Goal: Task Accomplishment & Management: Use online tool/utility

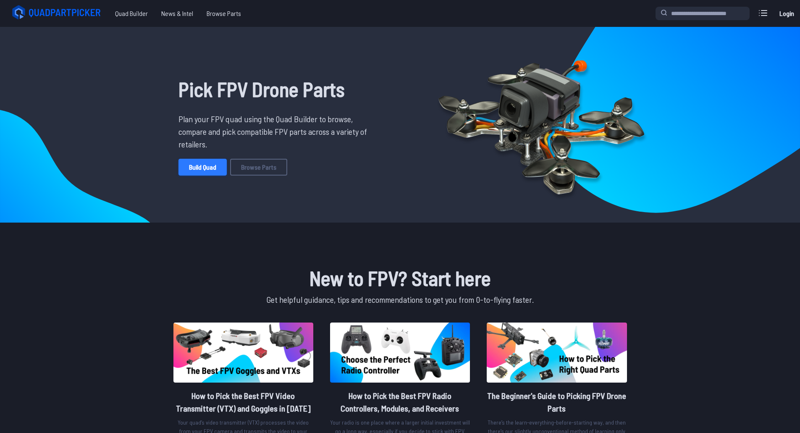
click at [200, 167] on link "Build Quad" at bounding box center [203, 167] width 48 height 17
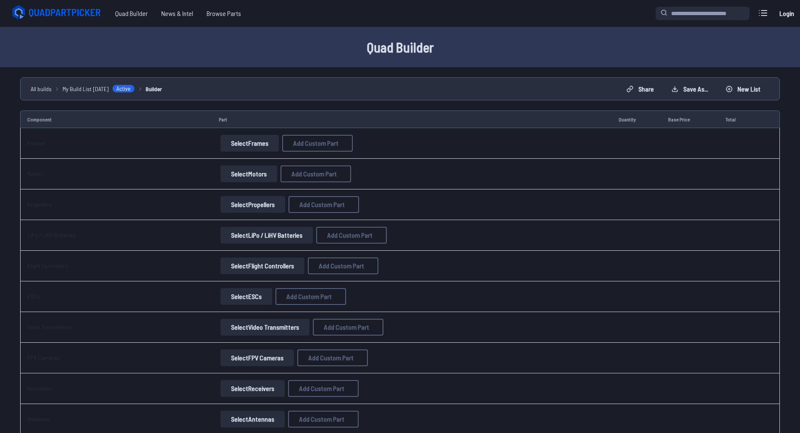
click at [245, 143] on button "Select Frames" at bounding box center [250, 143] width 58 height 17
click at [248, 142] on button "Select Frames" at bounding box center [250, 143] width 58 height 17
click at [162, 144] on td "Frames" at bounding box center [116, 143] width 192 height 31
click at [224, 145] on button "Select Frames" at bounding box center [250, 143] width 58 height 17
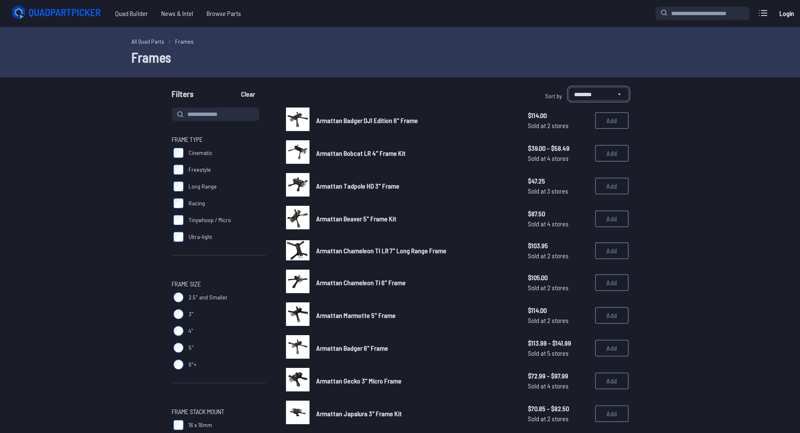
click at [590, 90] on select "**********" at bounding box center [599, 93] width 60 height 13
select select "*********"
click at [569, 87] on select "**********" at bounding box center [599, 93] width 60 height 13
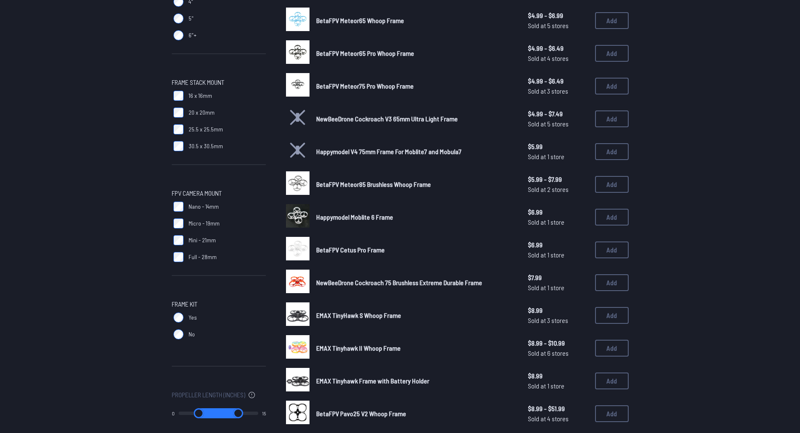
scroll to position [504, 0]
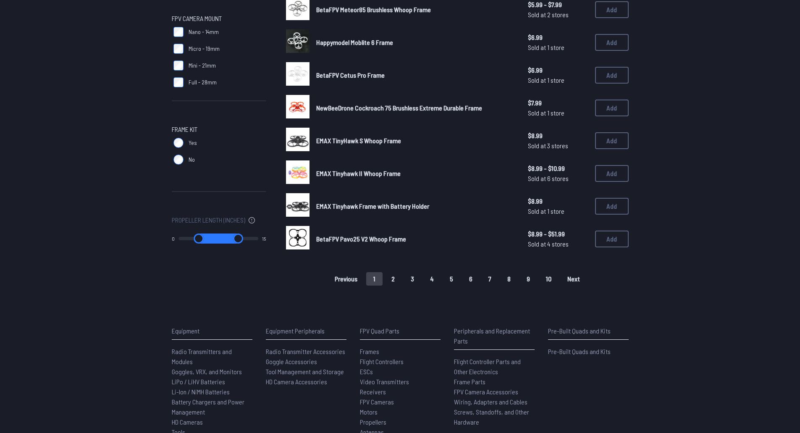
click at [448, 279] on button "5" at bounding box center [452, 278] width 18 height 13
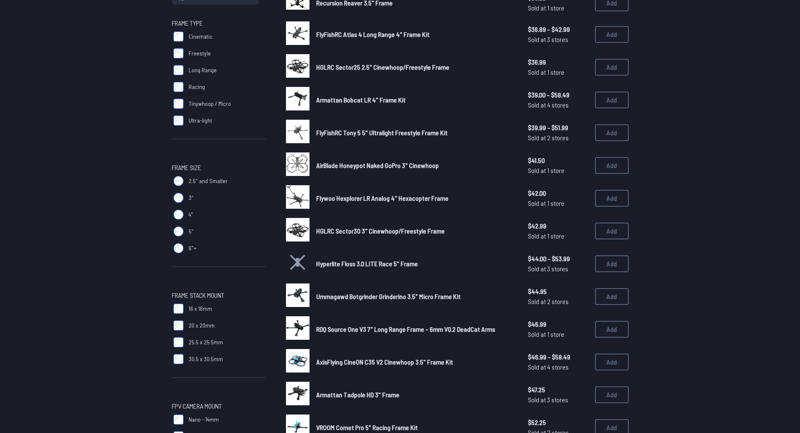
scroll to position [126, 0]
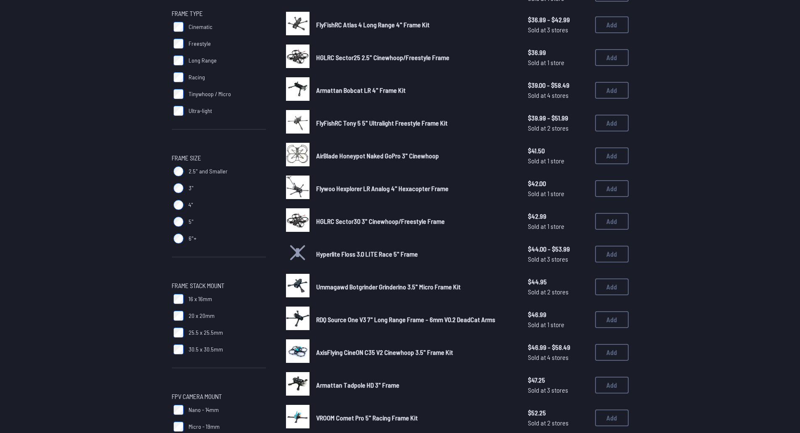
click at [173, 220] on label "5"" at bounding box center [219, 221] width 94 height 17
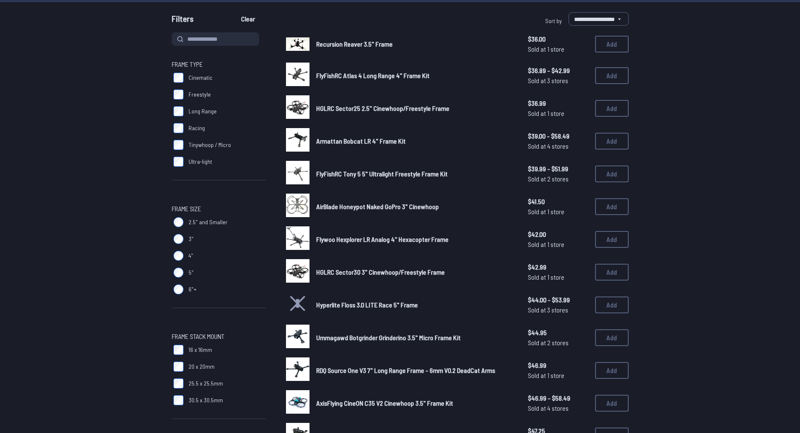
scroll to position [42, 0]
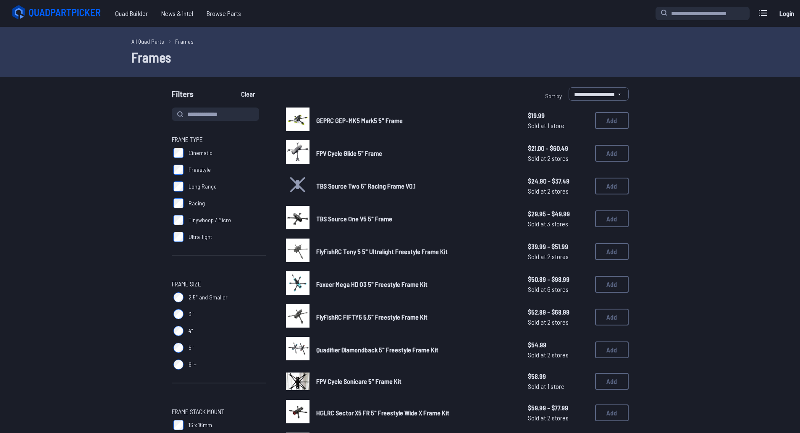
click at [547, 126] on span "Sold at 1 store" at bounding box center [558, 126] width 60 height 10
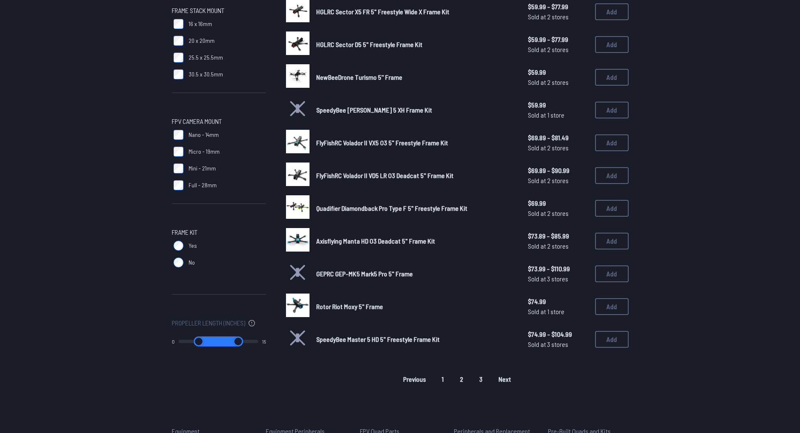
scroll to position [420, 0]
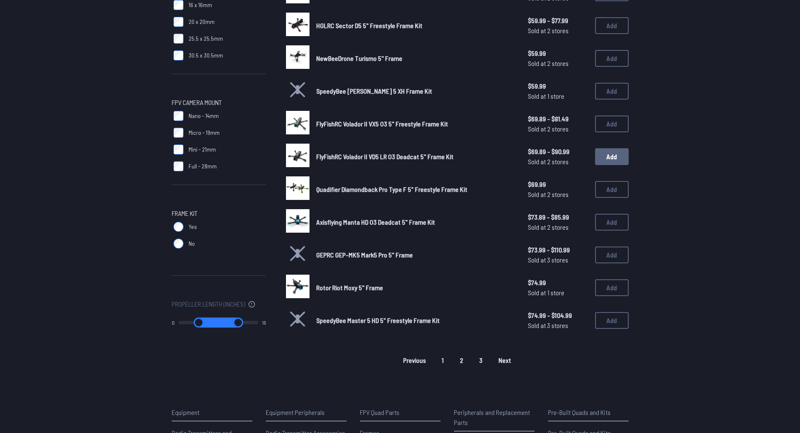
click at [605, 158] on button "Add" at bounding box center [612, 156] width 34 height 17
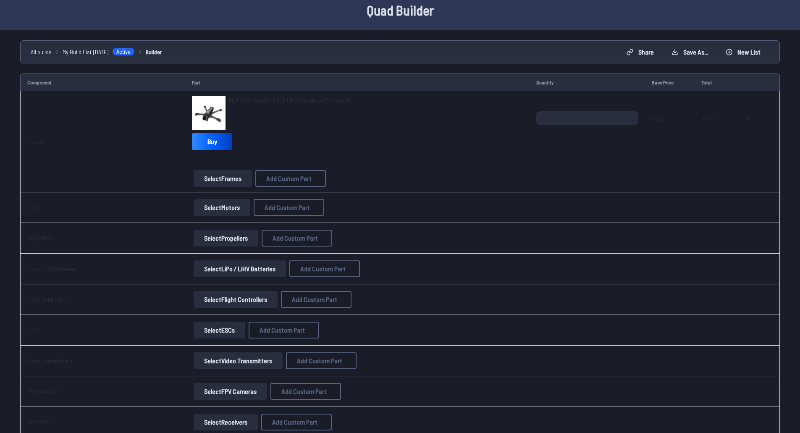
scroll to position [42, 0]
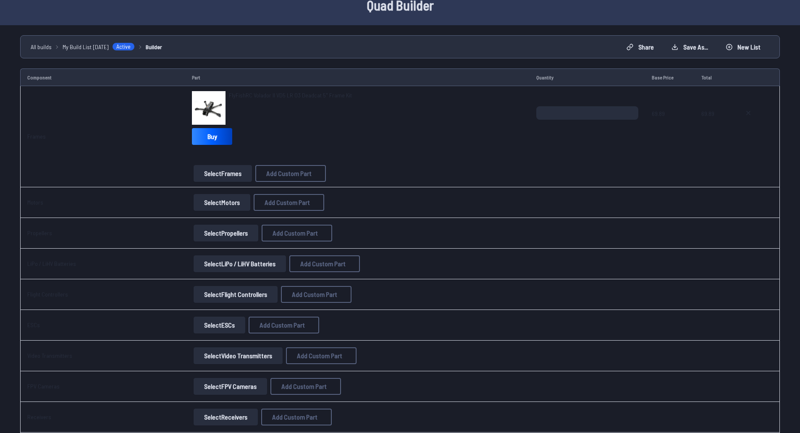
click at [225, 202] on button "Select Motors" at bounding box center [222, 202] width 57 height 17
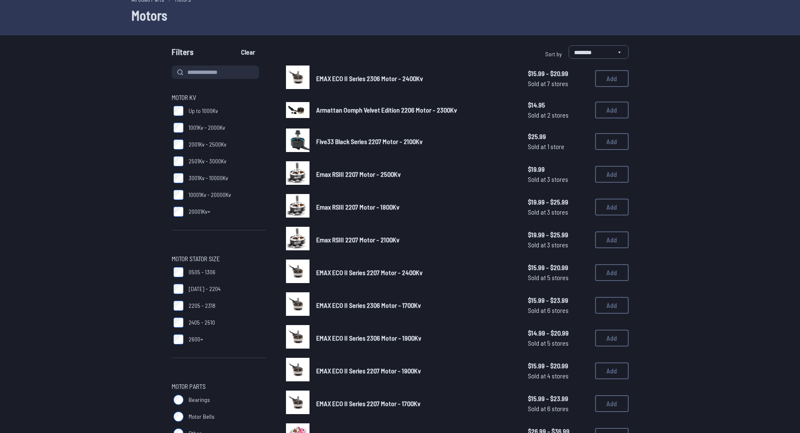
scroll to position [15, 0]
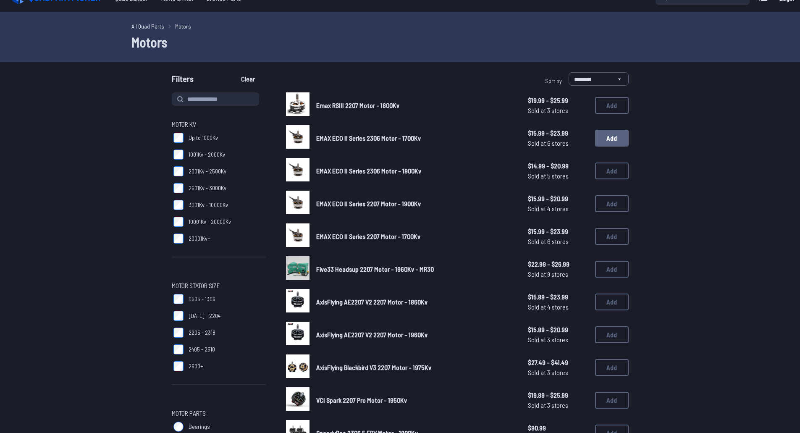
click at [616, 139] on button "Add" at bounding box center [612, 138] width 34 height 17
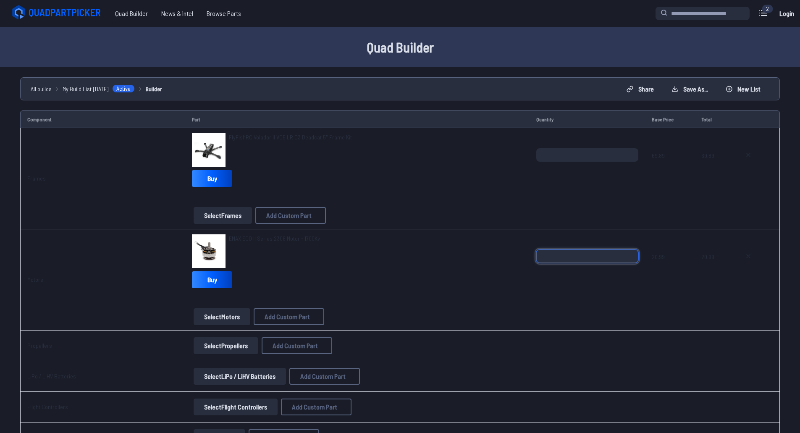
click at [631, 253] on input "*" at bounding box center [587, 256] width 103 height 13
type input "*"
click at [630, 253] on input "*" at bounding box center [587, 256] width 103 height 13
click at [581, 217] on td "*" at bounding box center [588, 178] width 116 height 101
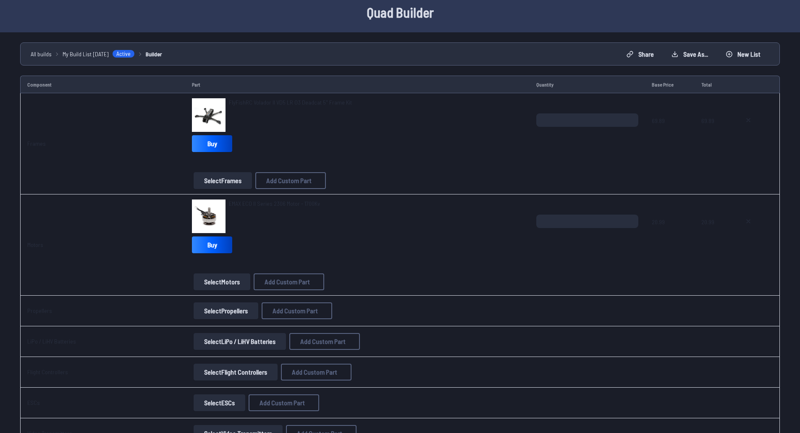
scroll to position [42, 0]
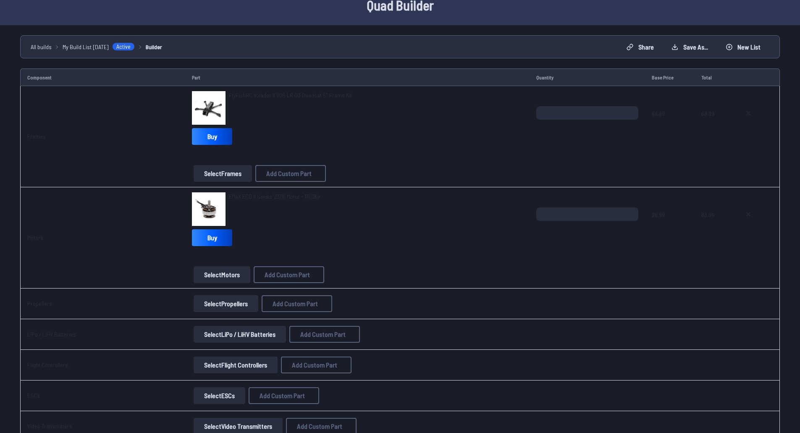
click at [492, 244] on div "EMAX ECO II Series 2306 Motor - 1700Kv Buy" at bounding box center [357, 220] width 331 height 57
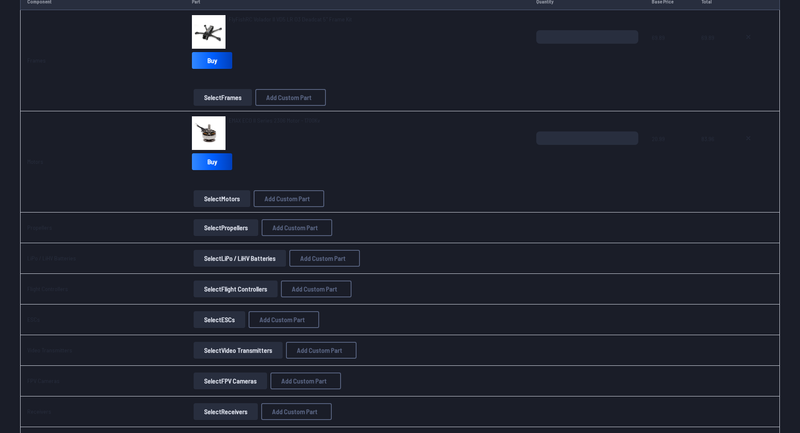
scroll to position [168, 0]
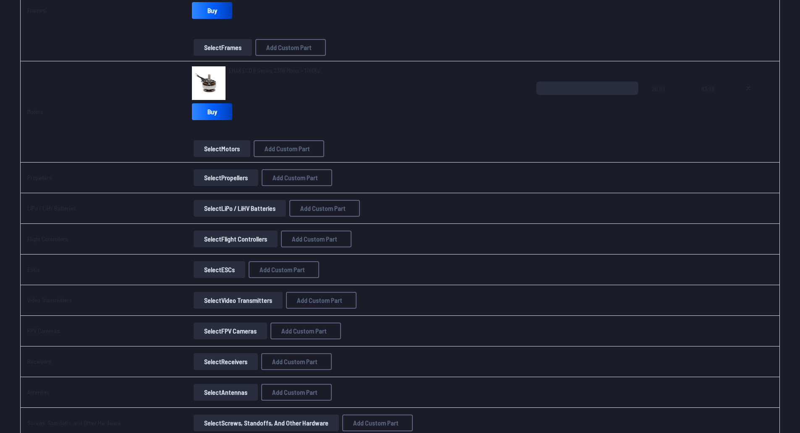
click at [229, 178] on button "Select Propellers" at bounding box center [226, 177] width 65 height 17
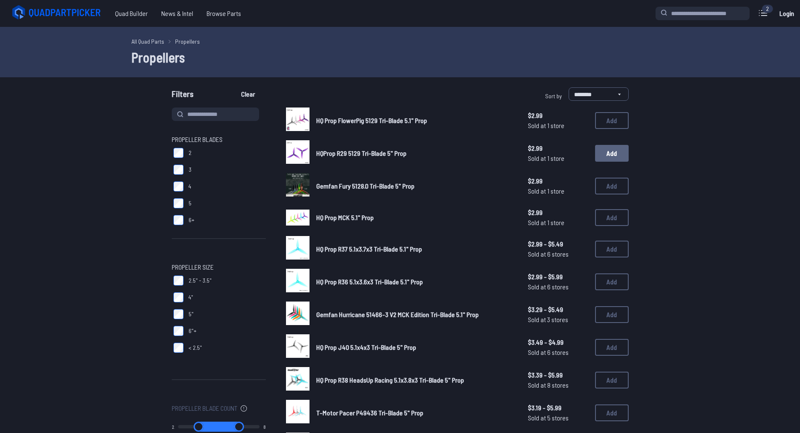
click at [607, 154] on button "Add" at bounding box center [612, 153] width 34 height 17
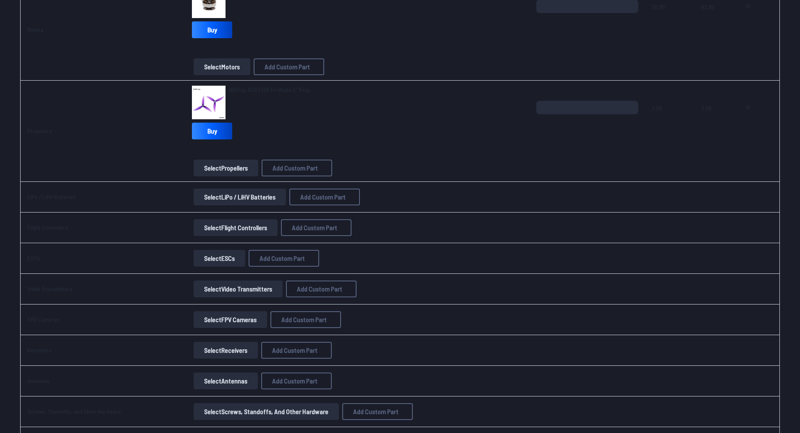
scroll to position [252, 0]
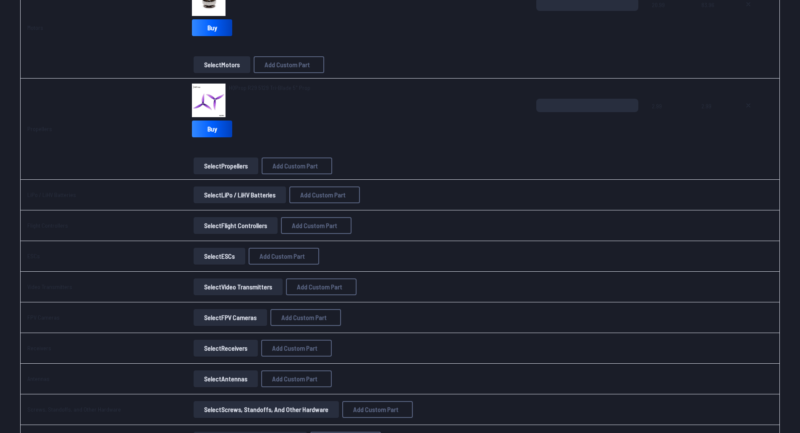
click at [237, 195] on button "Select LiPo / LiHV Batteries" at bounding box center [240, 195] width 92 height 17
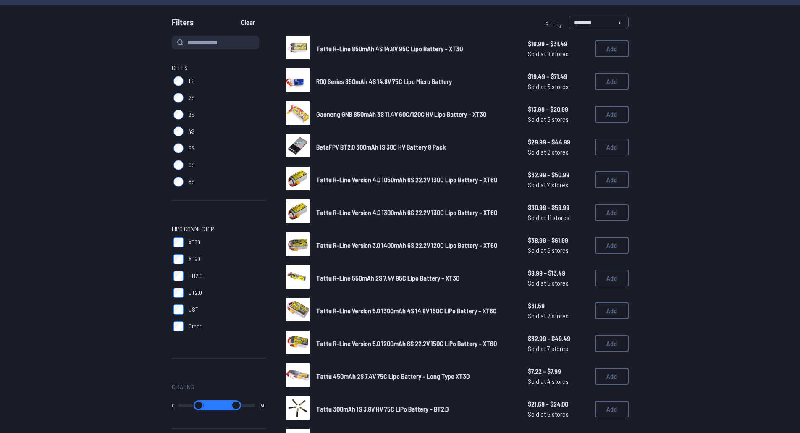
scroll to position [84, 0]
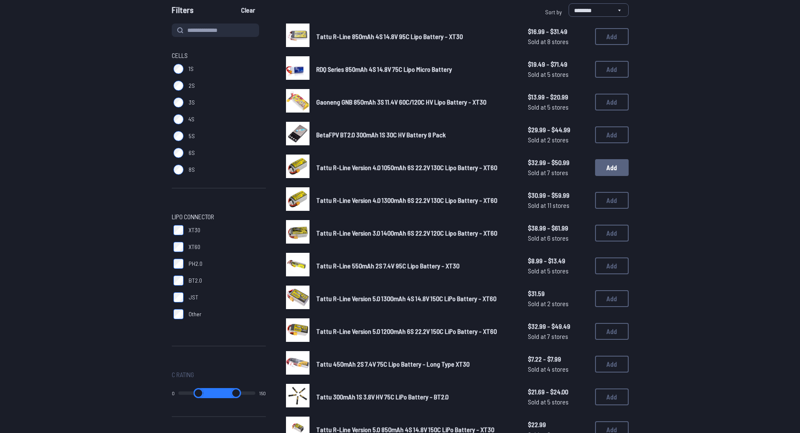
click at [607, 169] on button "Add" at bounding box center [612, 167] width 34 height 17
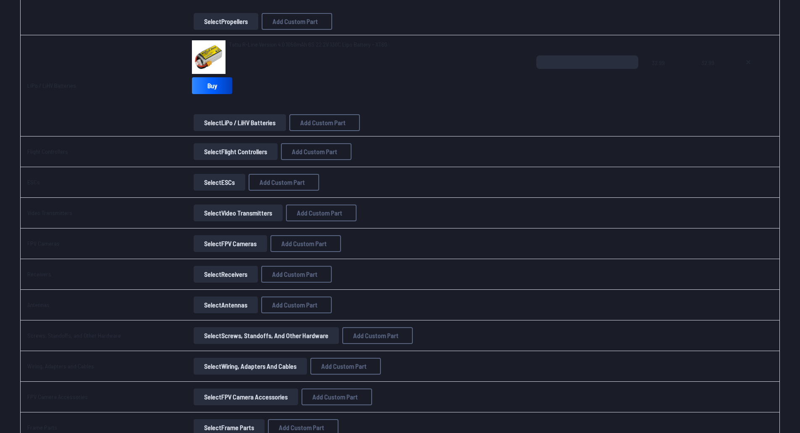
scroll to position [420, 0]
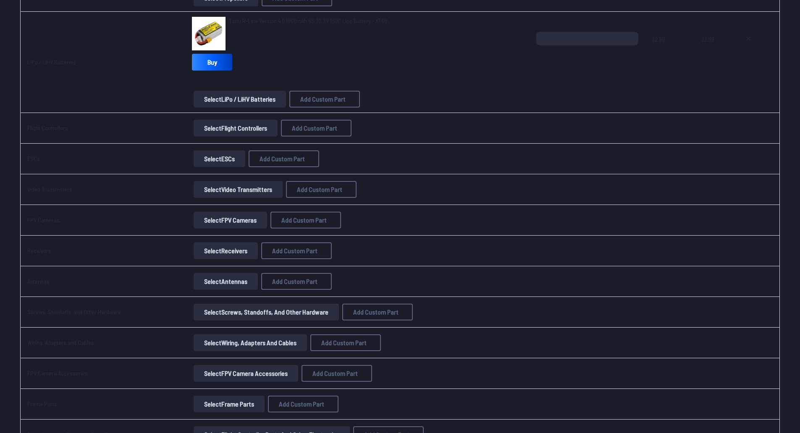
click at [228, 128] on button "Select Flight Controllers" at bounding box center [236, 128] width 84 height 17
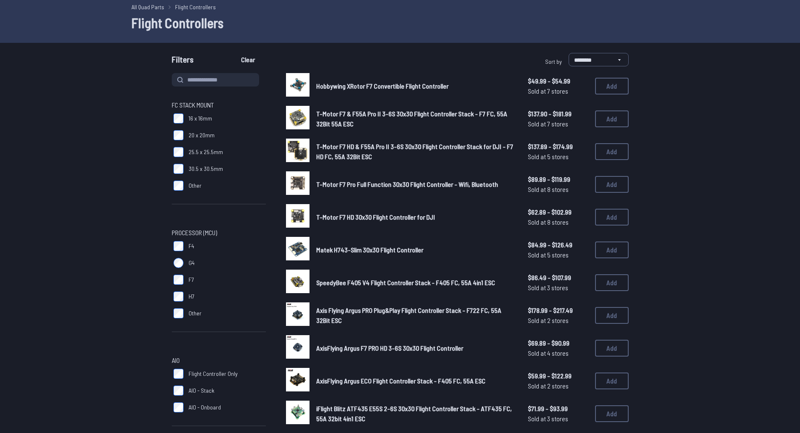
scroll to position [42, 0]
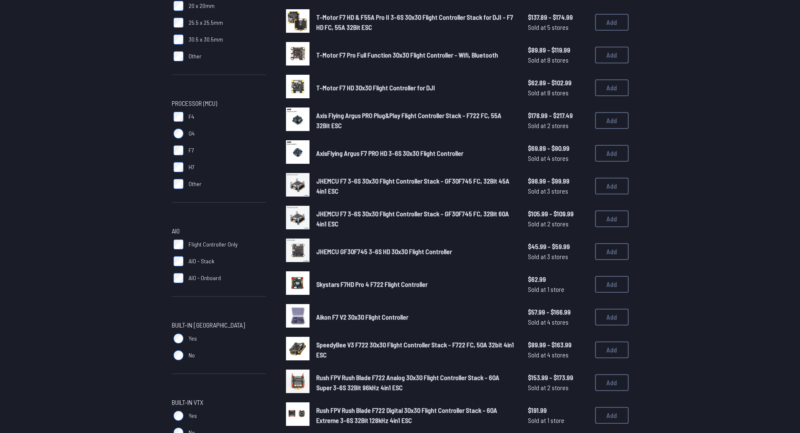
scroll to position [168, 0]
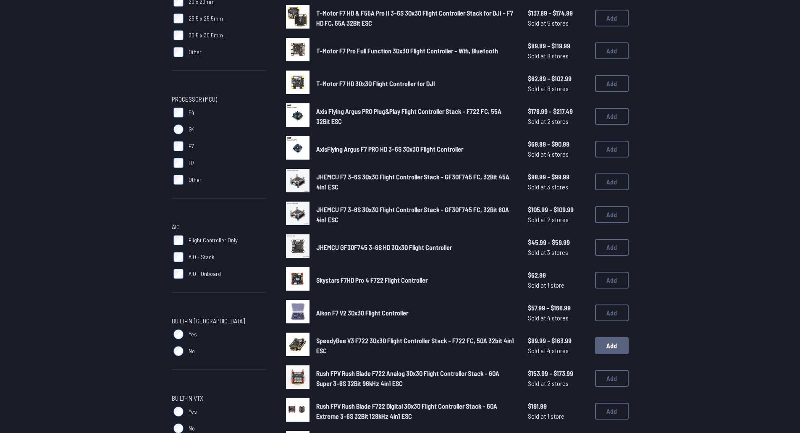
click at [620, 345] on button "Add" at bounding box center [612, 345] width 34 height 17
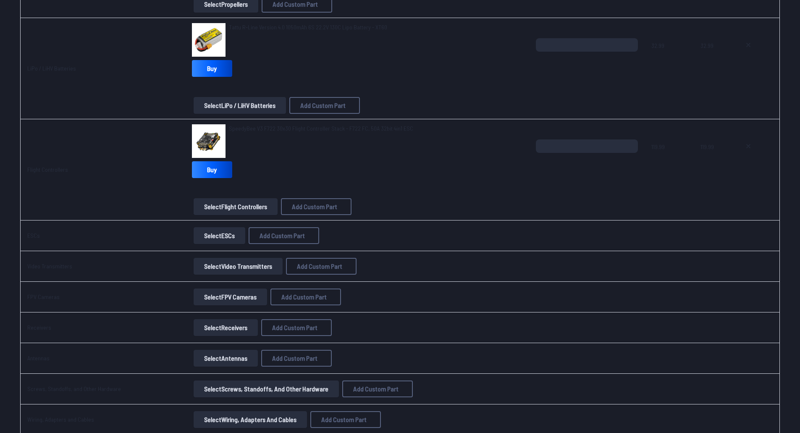
scroll to position [420, 0]
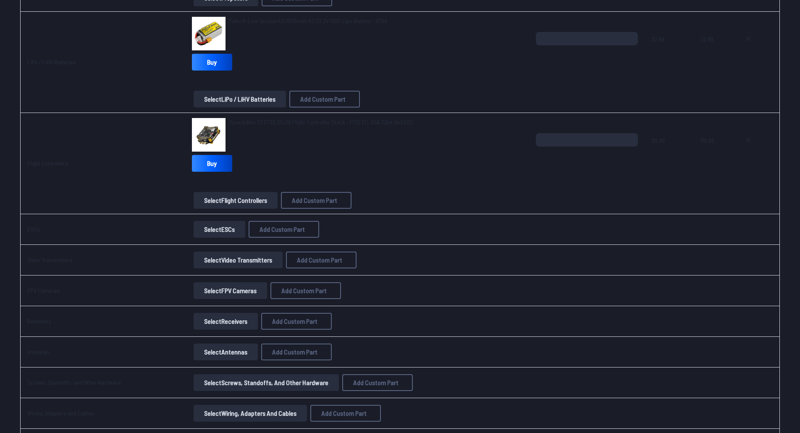
click at [221, 226] on button "Select ESCs" at bounding box center [220, 229] width 52 height 17
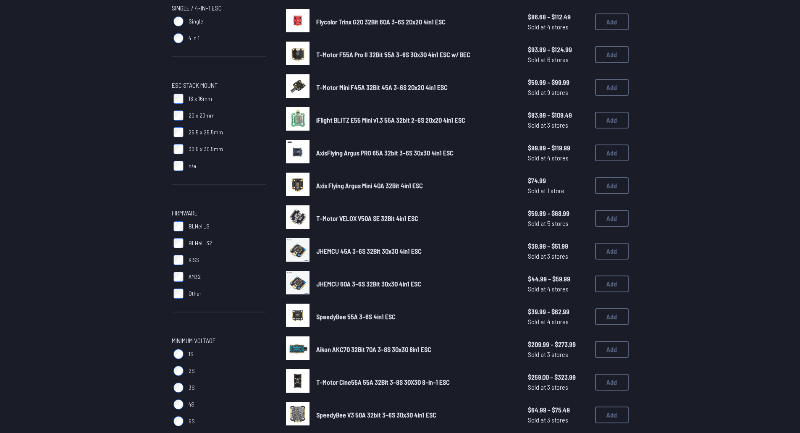
scroll to position [168, 0]
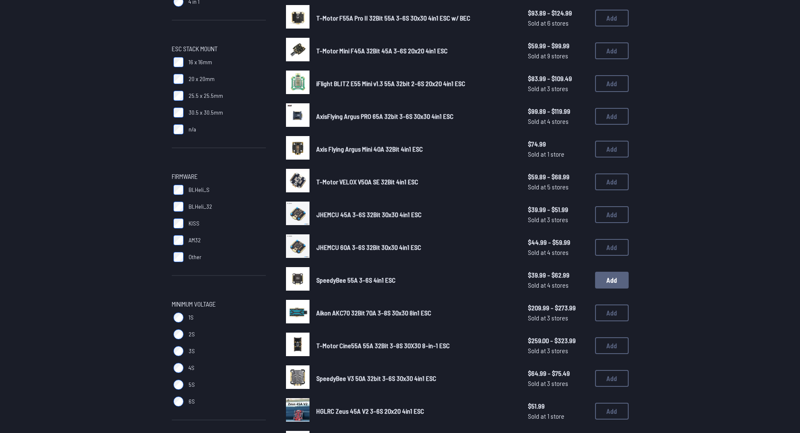
click at [609, 276] on button "Add" at bounding box center [612, 280] width 34 height 17
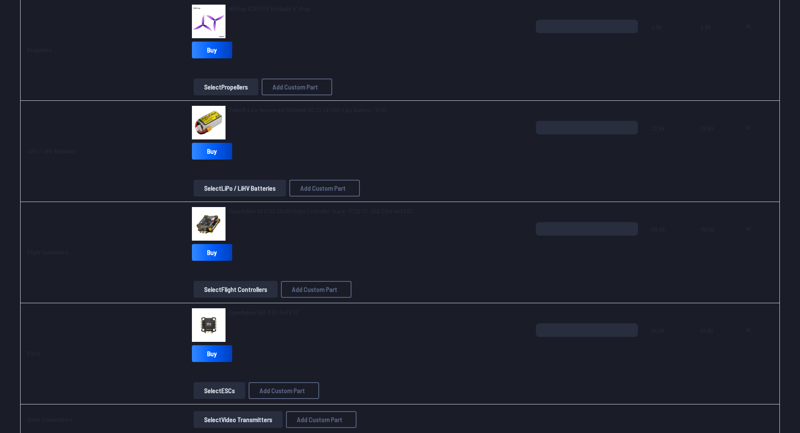
scroll to position [378, 0]
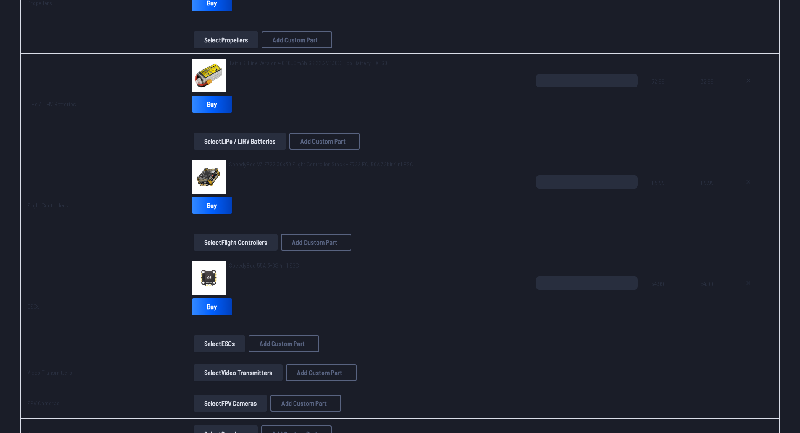
click at [237, 243] on button "Select Flight Controllers" at bounding box center [236, 242] width 84 height 17
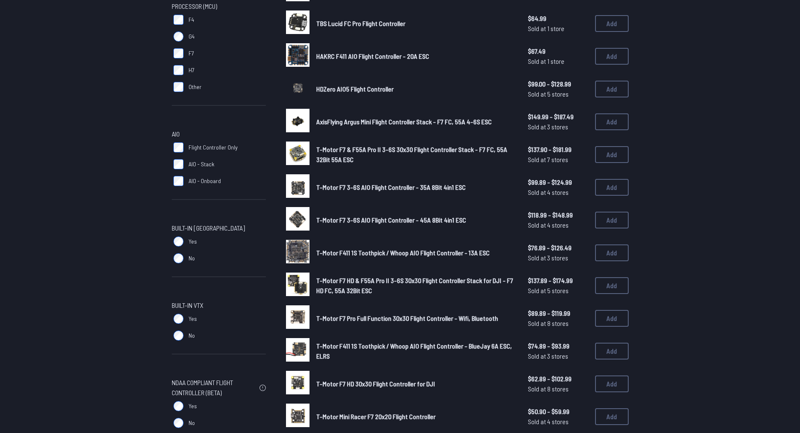
scroll to position [252, 0]
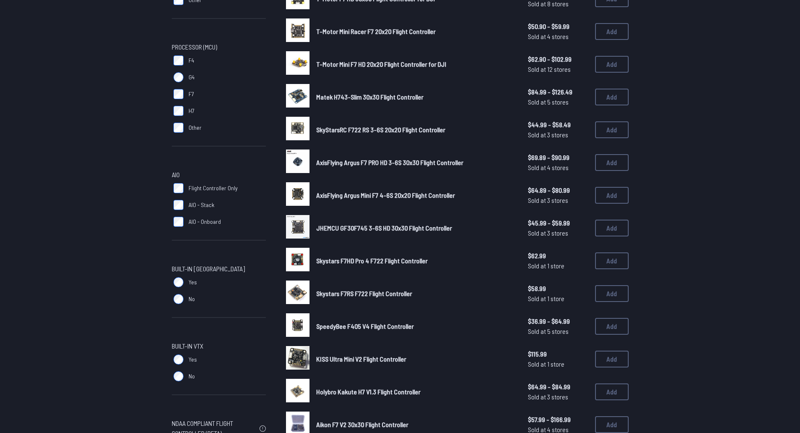
scroll to position [252, 0]
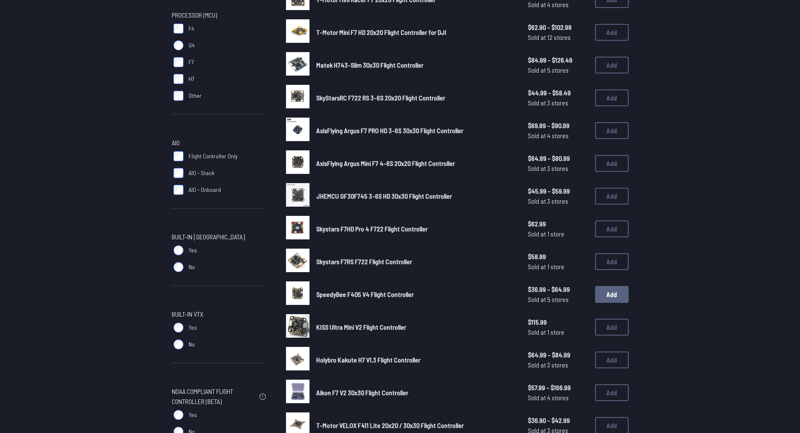
click at [607, 294] on button "Add" at bounding box center [612, 294] width 34 height 17
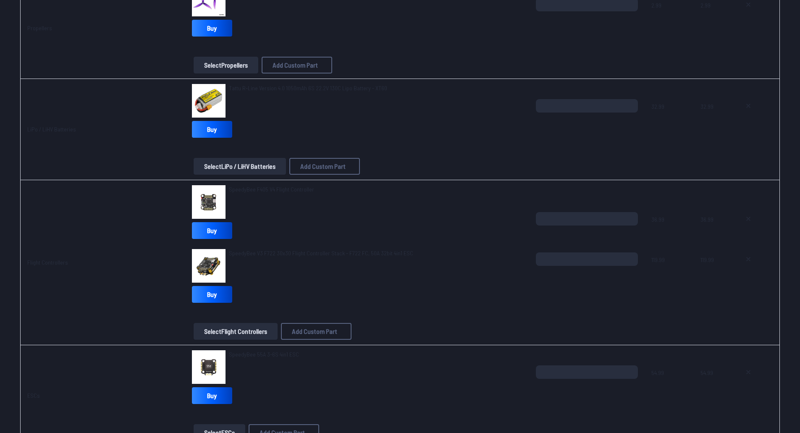
scroll to position [378, 0]
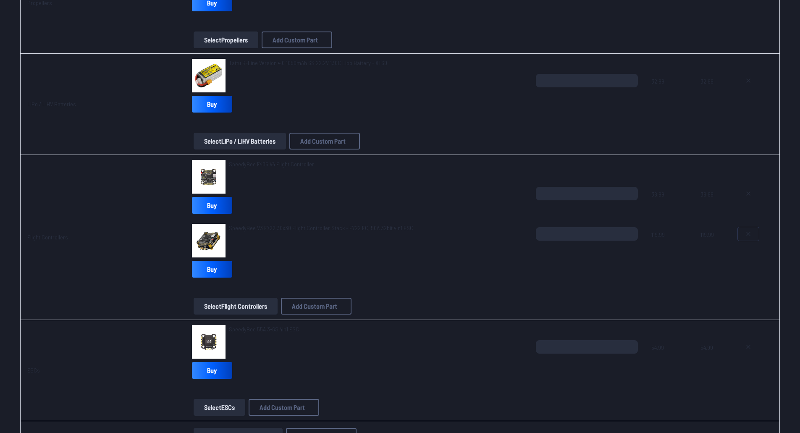
click at [751, 233] on icon at bounding box center [748, 234] width 7 height 7
type textarea "**********"
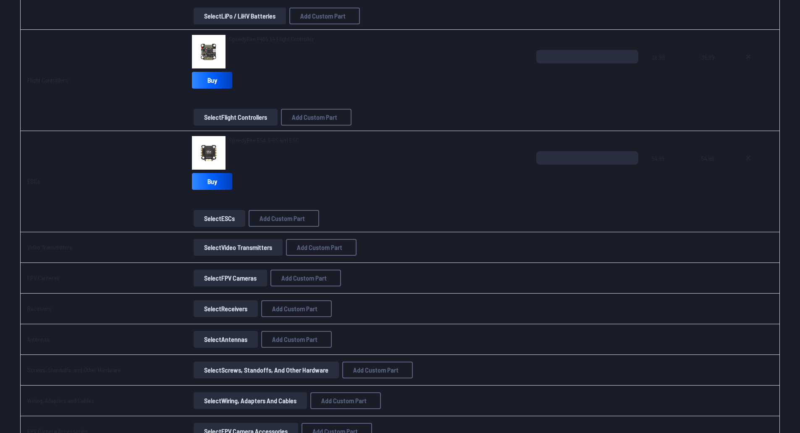
scroll to position [504, 0]
click at [208, 242] on button "Select Video Transmitters" at bounding box center [238, 246] width 89 height 17
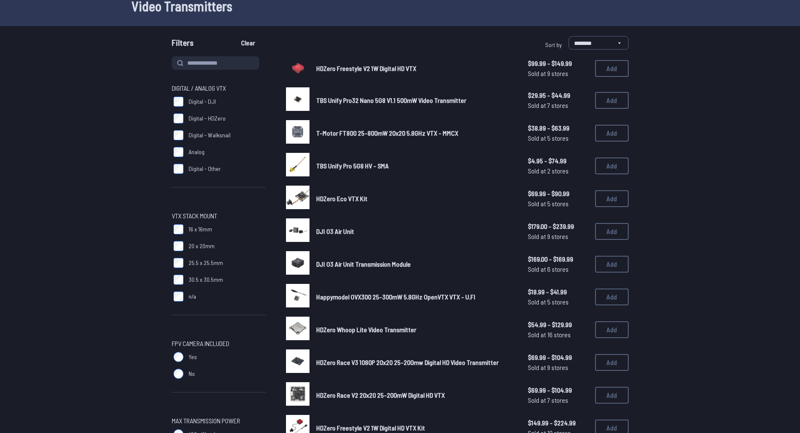
scroll to position [42, 0]
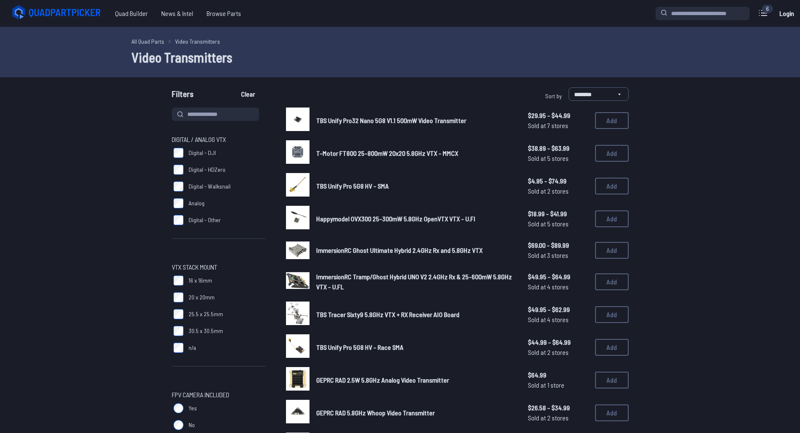
click at [350, 154] on span "T-Motor FT800 25-800mW 20x20 5.8GHz VTX - MMCX" at bounding box center [387, 153] width 142 height 8
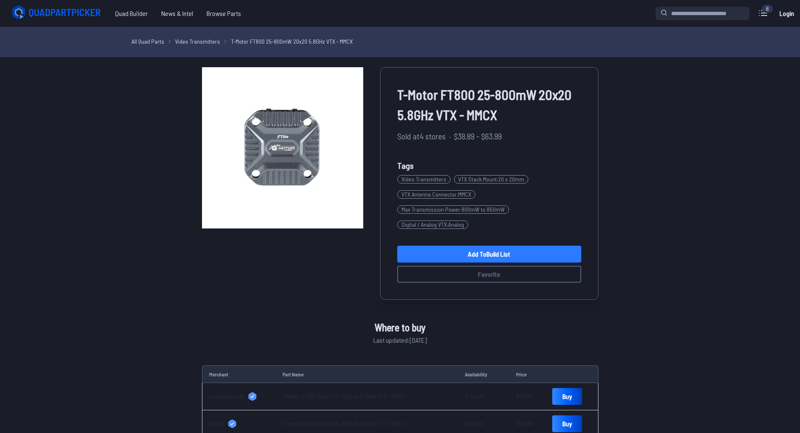
click at [468, 250] on link "Add to Build List" at bounding box center [489, 254] width 184 height 17
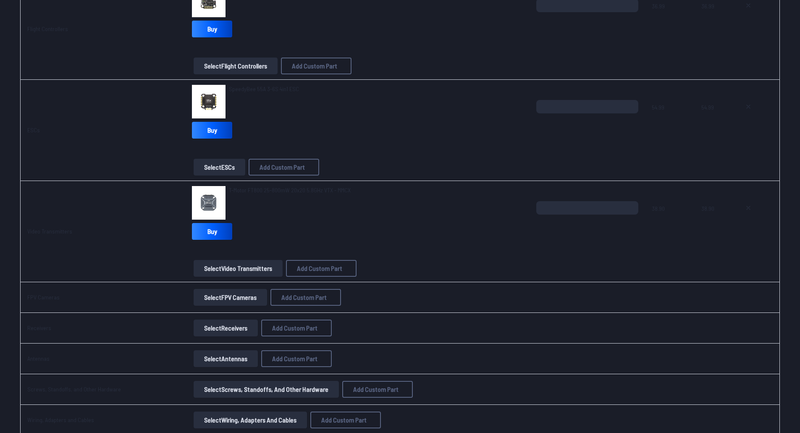
scroll to position [588, 0]
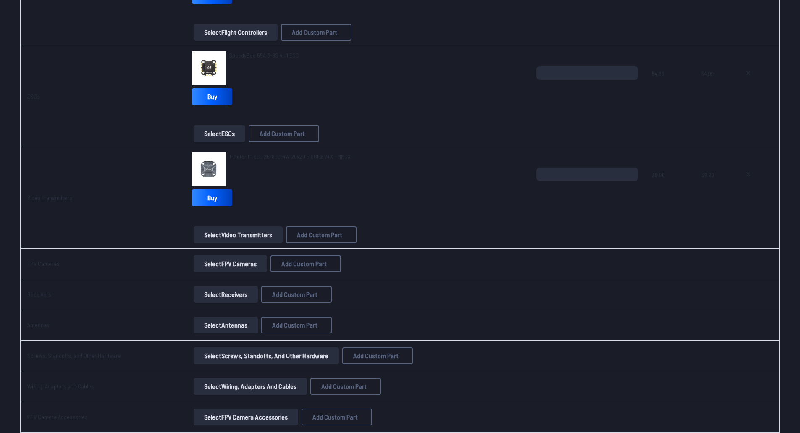
drag, startPoint x: 304, startPoint y: 263, endPoint x: 232, endPoint y: 259, distance: 71.5
click at [232, 259] on div "Select FPV Cameras Add Custom Part Add Custom Part Part name* Brand / Manufactu…" at bounding box center [357, 263] width 331 height 17
click at [232, 259] on button "Select FPV Cameras" at bounding box center [231, 263] width 74 height 17
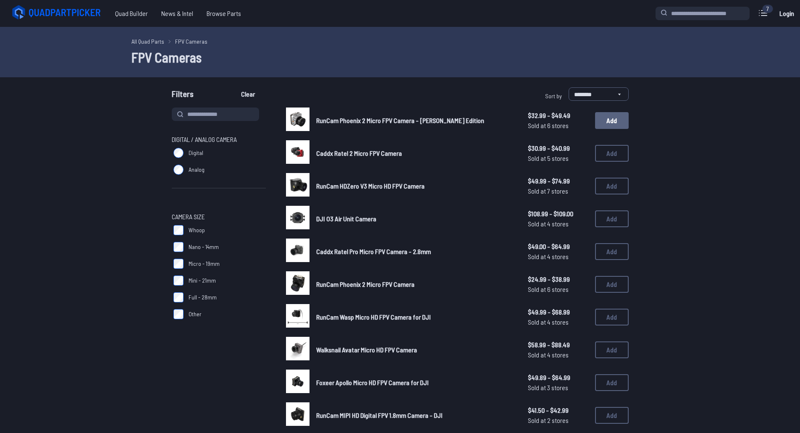
click at [615, 118] on button "Add" at bounding box center [612, 120] width 34 height 17
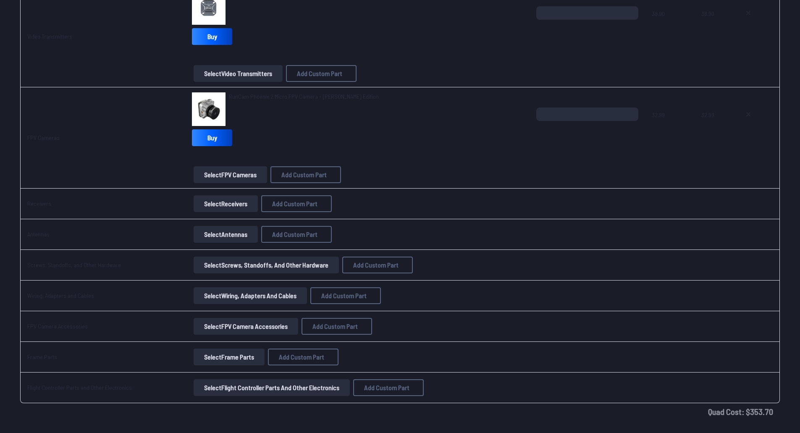
scroll to position [756, 0]
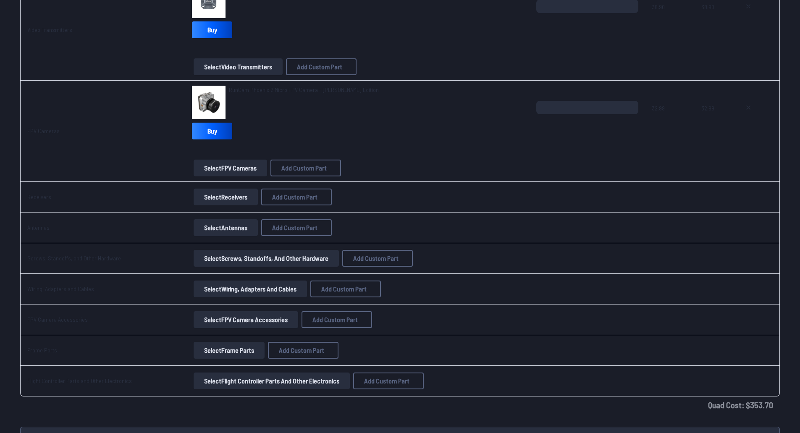
click at [234, 196] on button "Select Receivers" at bounding box center [226, 197] width 64 height 17
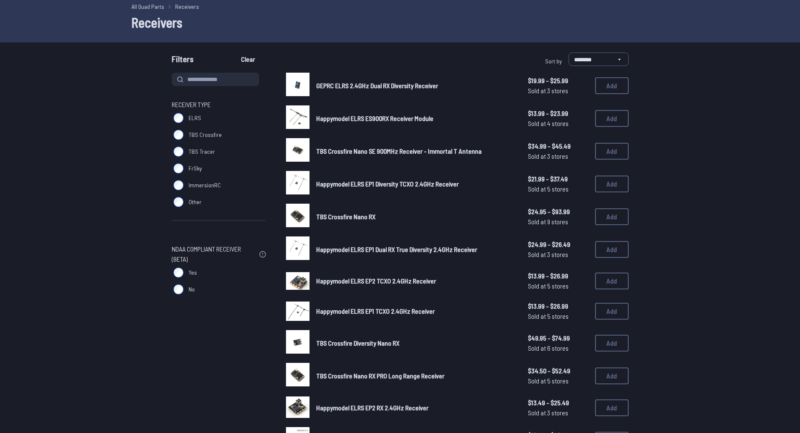
scroll to position [42, 0]
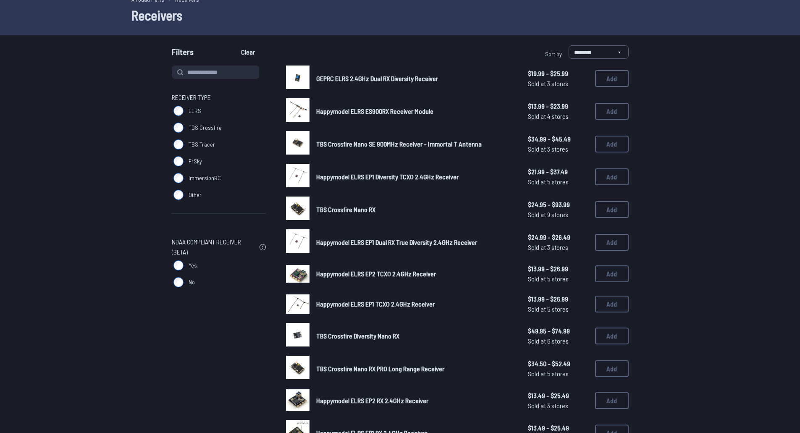
click at [524, 122] on div "Happymodel ELRS ES900RX Receiver Module $13.99 - $23.99 Sold at 4 stores $13.99…" at bounding box center [457, 111] width 343 height 26
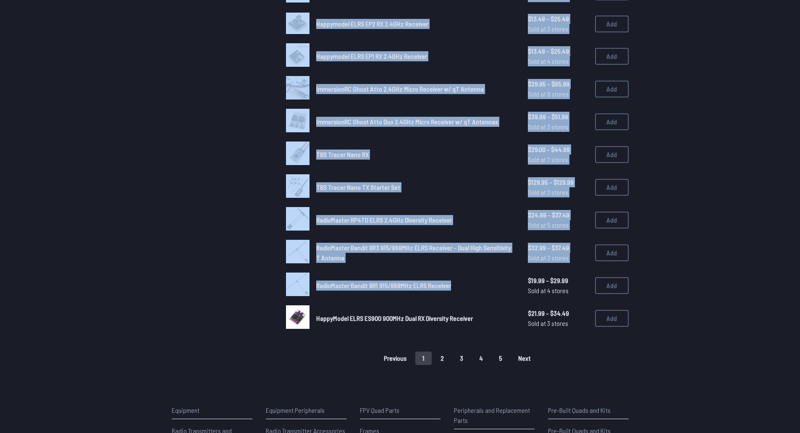
scroll to position [420, 0]
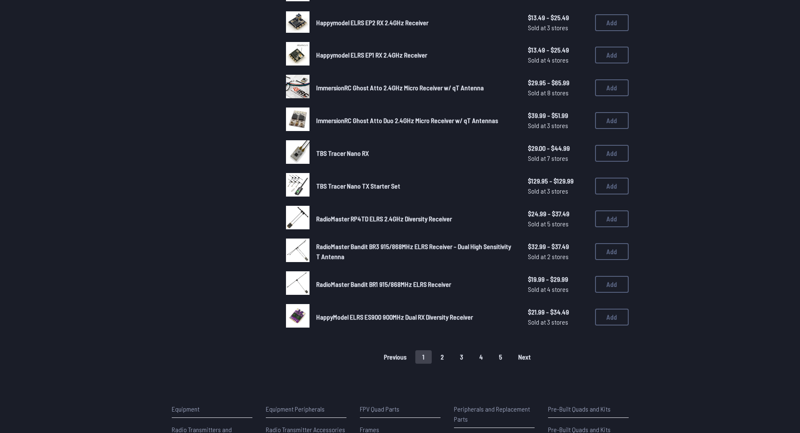
click at [710, 321] on form "**********" at bounding box center [400, 15] width 800 height 697
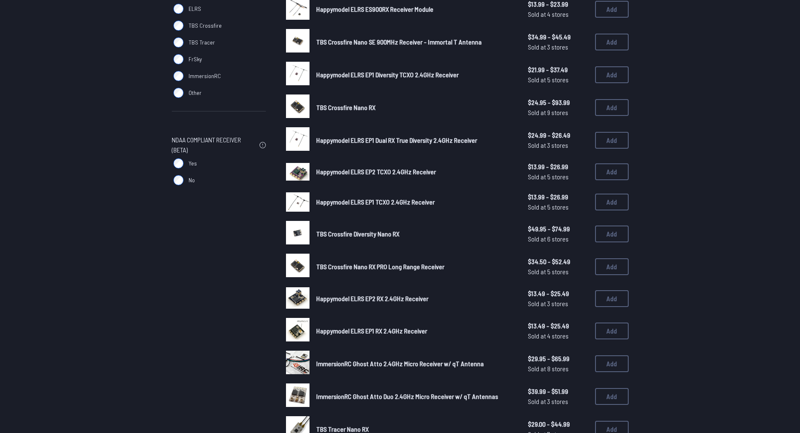
scroll to position [0, 0]
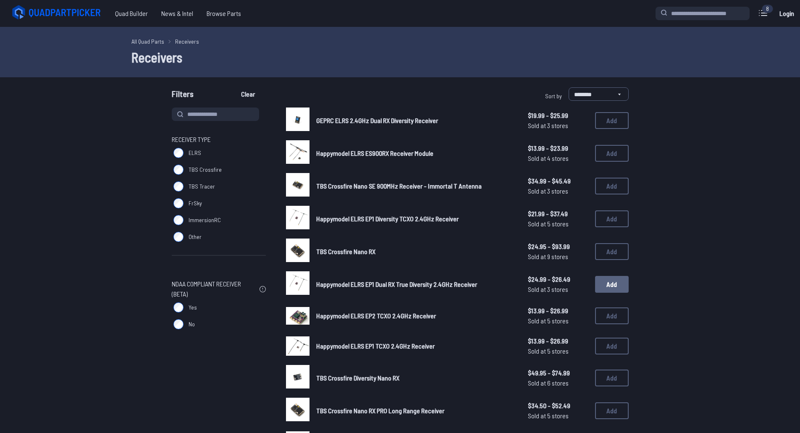
click at [611, 282] on button "Add" at bounding box center [612, 284] width 34 height 17
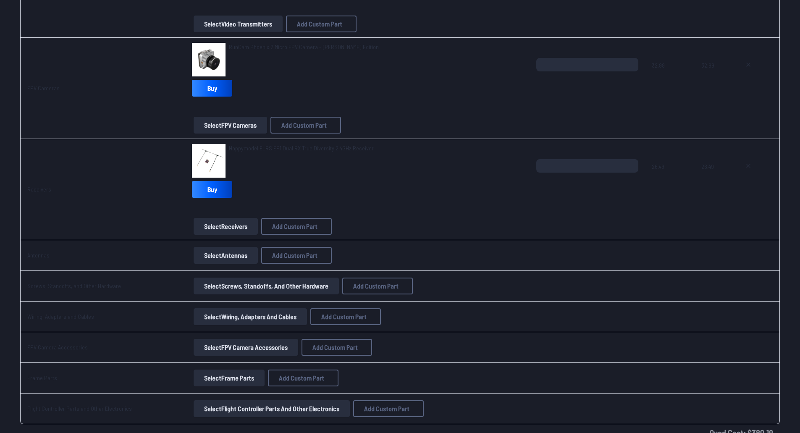
scroll to position [697, 0]
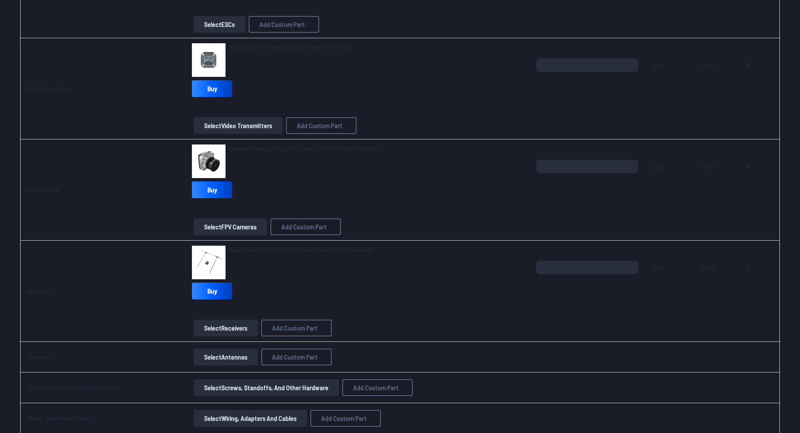
click at [260, 149] on span "RunCam Phoenix 2 Micro FPV Camera - [PERSON_NAME] Edition" at bounding box center [304, 148] width 150 height 7
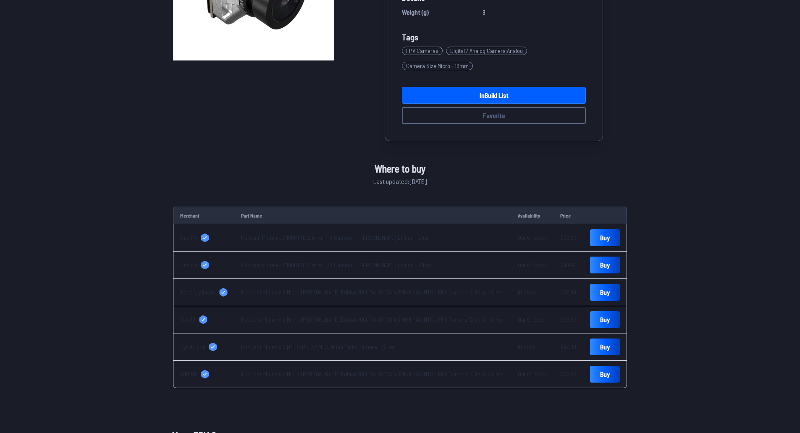
scroll to position [0, 0]
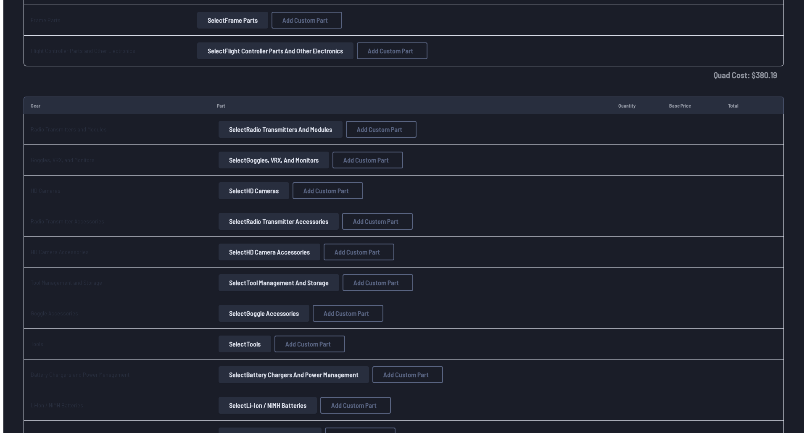
scroll to position [1160, 0]
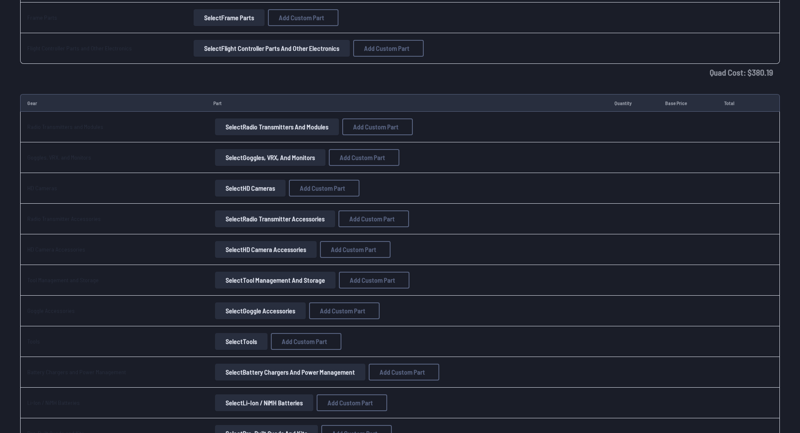
click at [280, 122] on button "Select Radio Transmitters and Modules" at bounding box center [277, 126] width 124 height 17
click at [353, 126] on span "Add Custom Part" at bounding box center [375, 127] width 45 height 7
select select "**********"
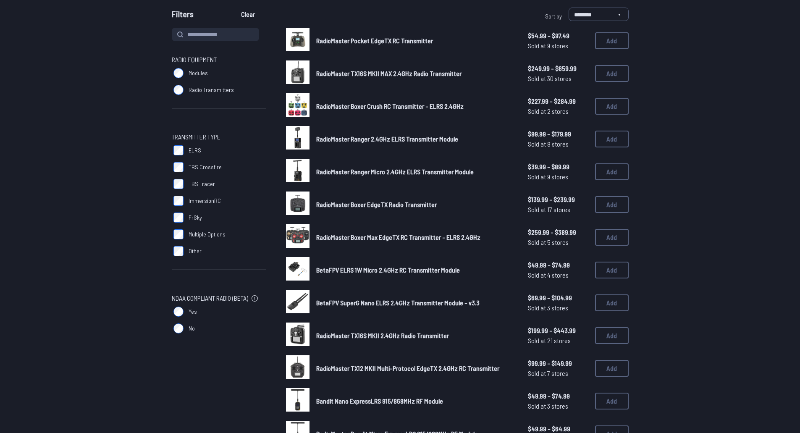
scroll to position [5, 0]
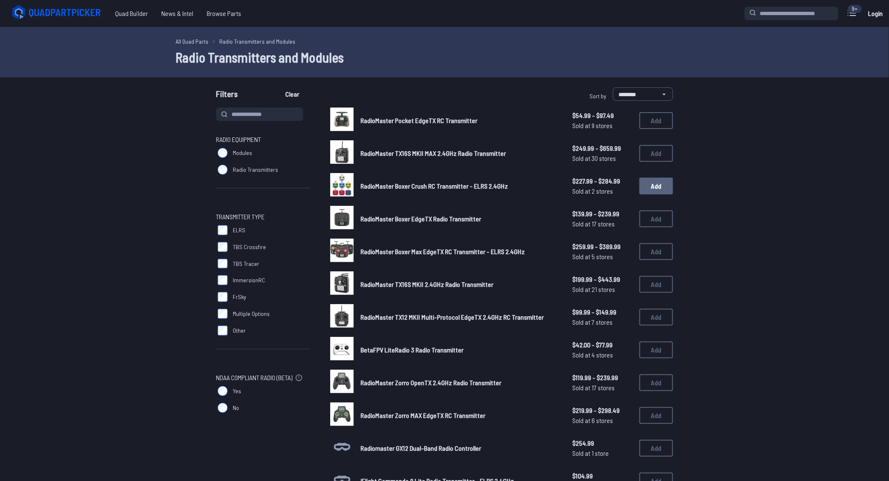
click at [657, 186] on button "Add" at bounding box center [656, 186] width 34 height 17
